Goal: Task Accomplishment & Management: Use online tool/utility

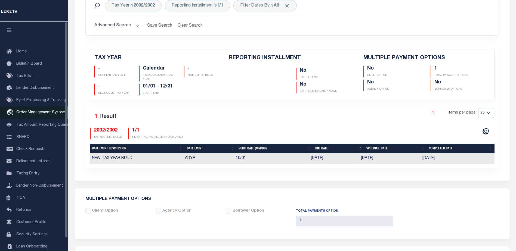
scroll to position [102, 0]
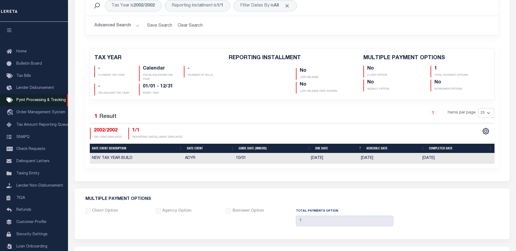
click at [33, 101] on span "Pymt Processing & Tracking" at bounding box center [41, 101] width 50 height 4
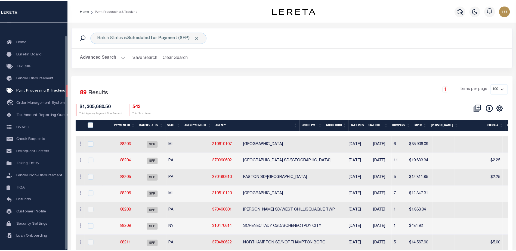
scroll to position [14, 0]
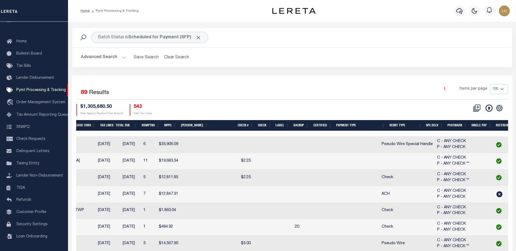
scroll to position [0, 255]
